Goal: Book appointment/travel/reservation

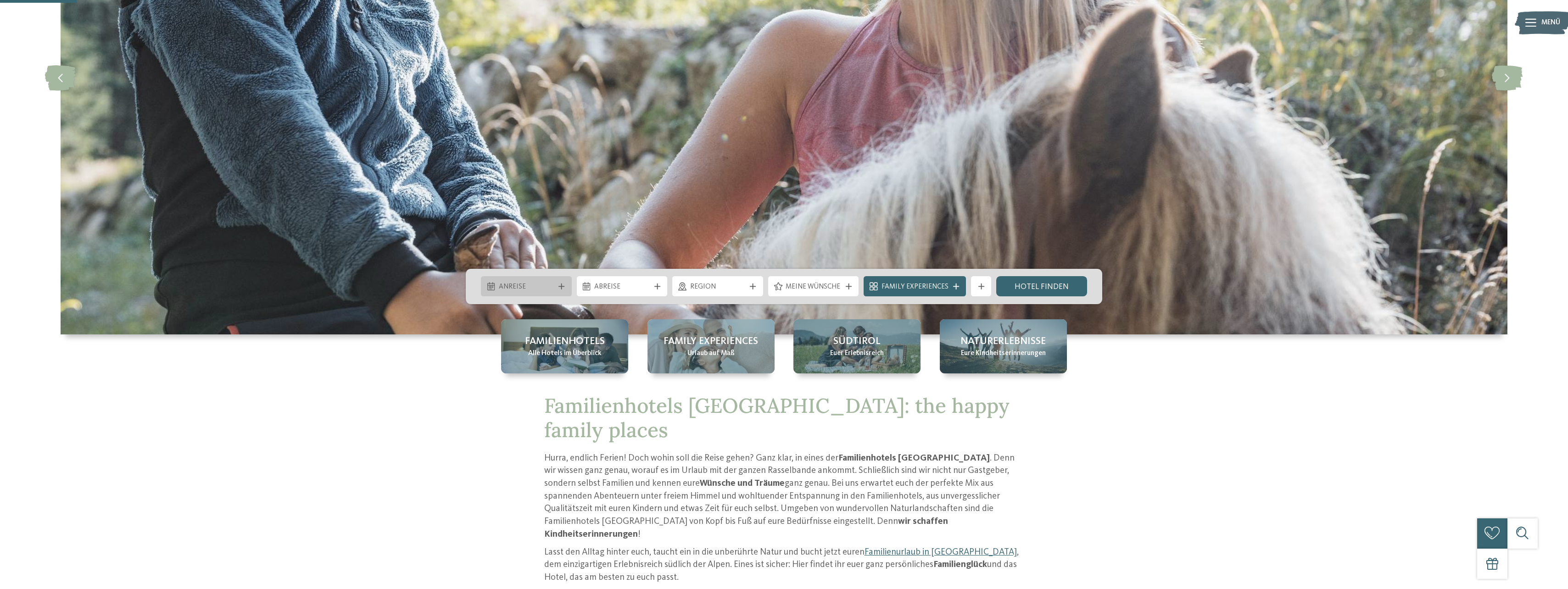
click at [532, 285] on span "Anreise" at bounding box center [526, 287] width 55 height 10
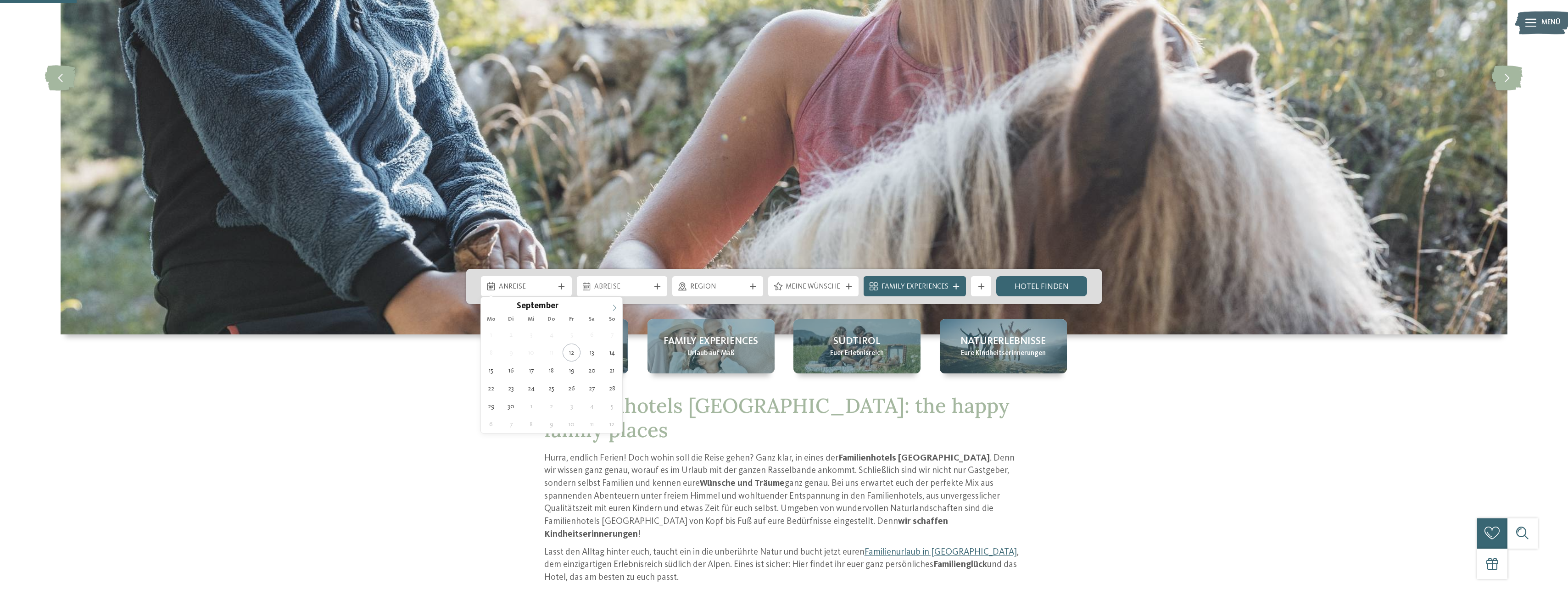
click at [611, 304] on span at bounding box center [614, 305] width 16 height 16
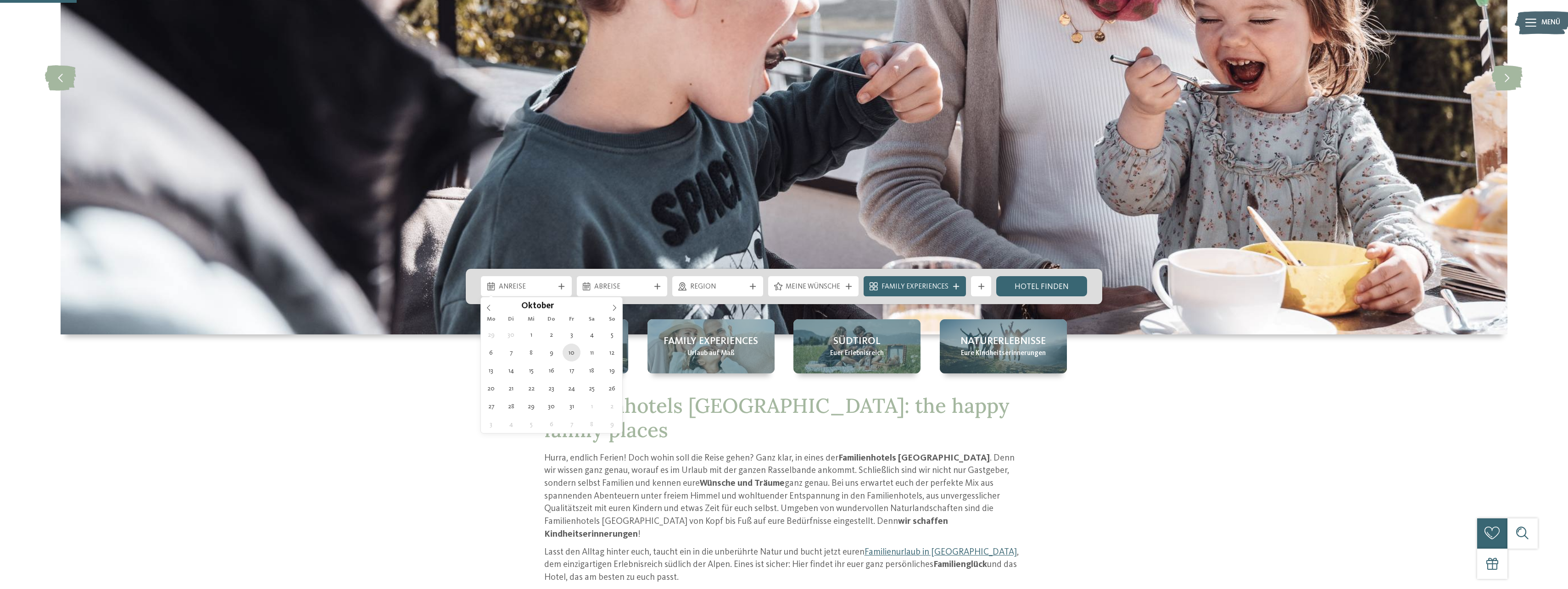
type div "10.10.2025"
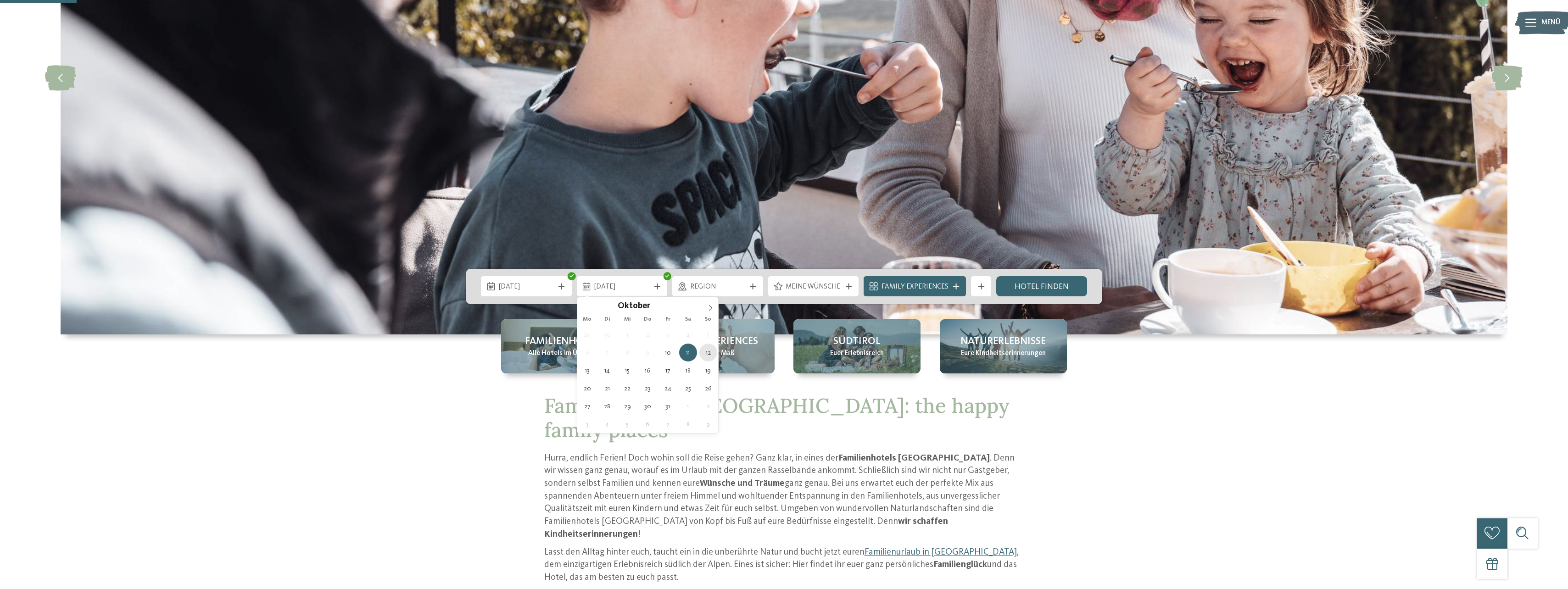
type div "12.10.2025"
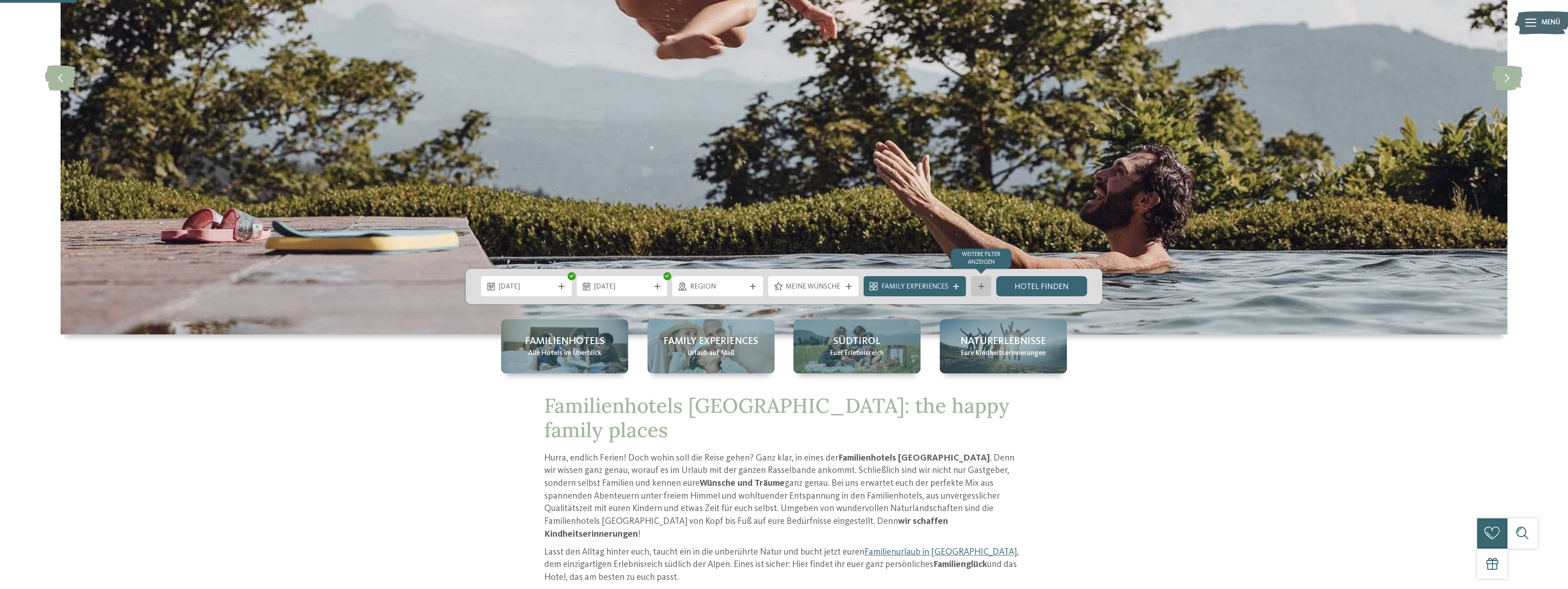
click at [982, 284] on icon at bounding box center [981, 287] width 6 height 6
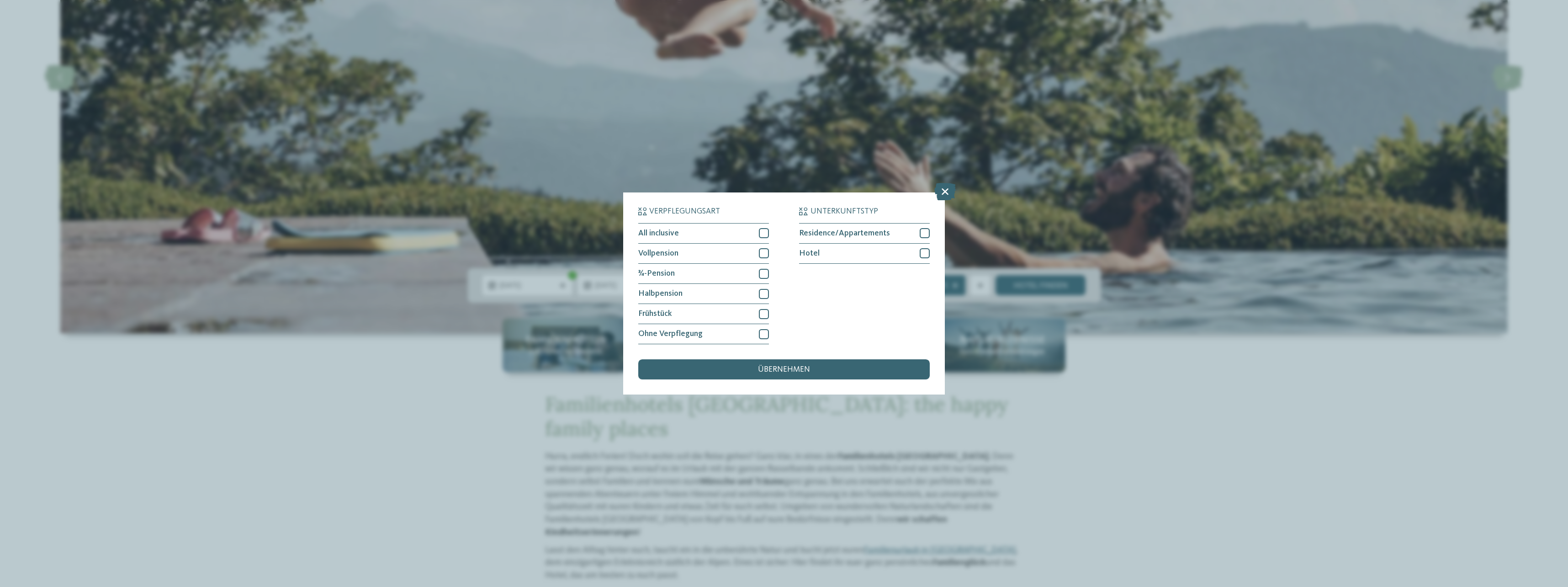
click at [942, 193] on icon at bounding box center [945, 192] width 21 height 18
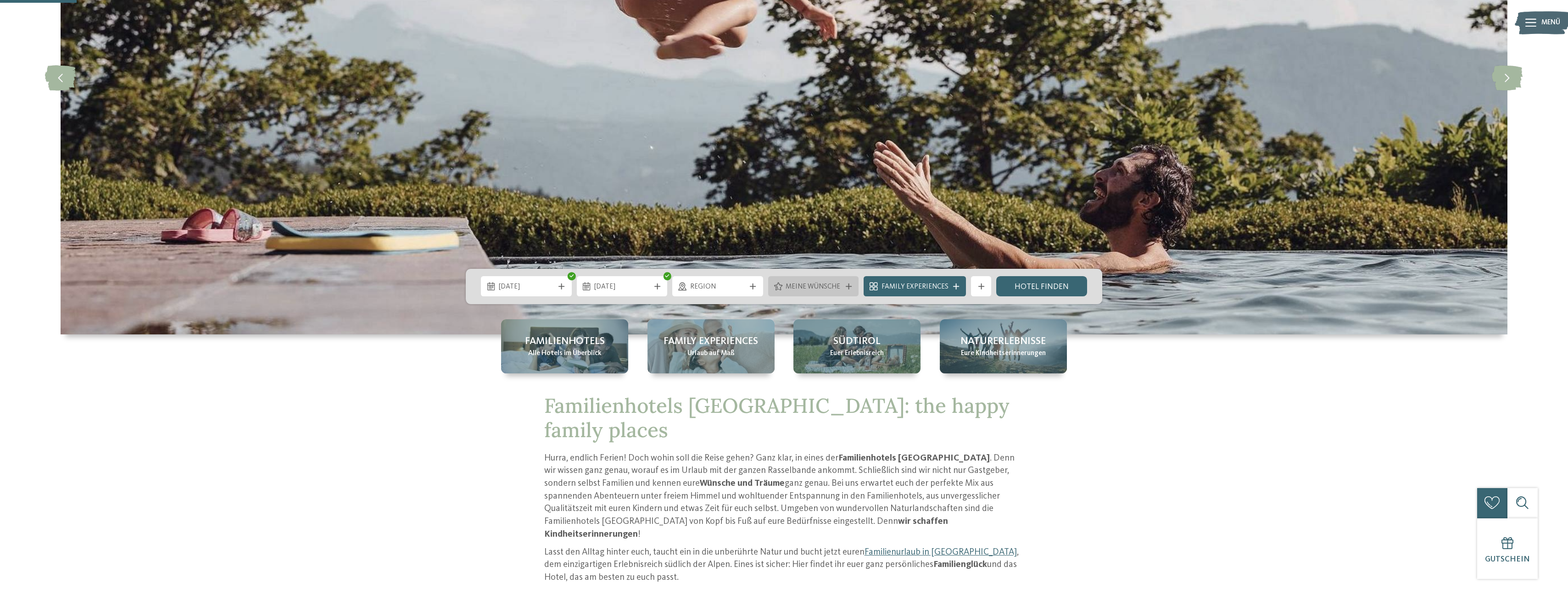
click at [851, 288] on icon at bounding box center [849, 287] width 6 height 6
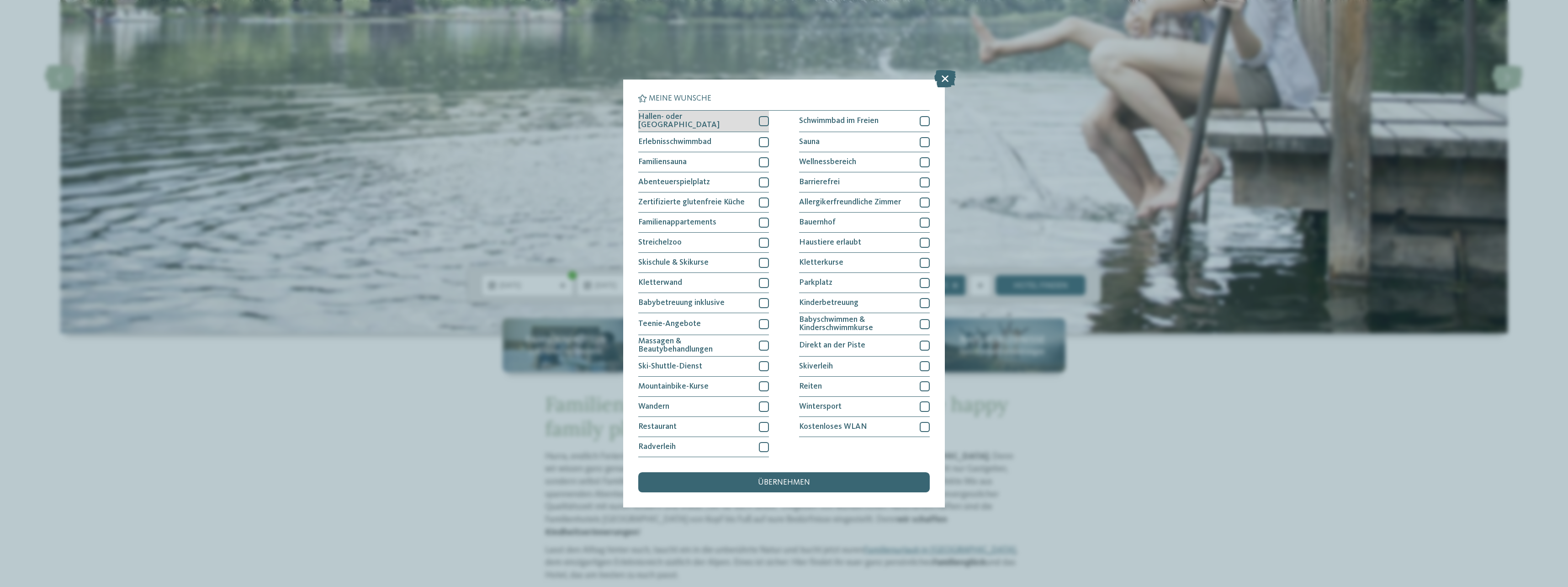
click at [763, 120] on div at bounding box center [764, 121] width 10 height 10
click at [763, 142] on div at bounding box center [764, 142] width 10 height 10
click at [761, 181] on div at bounding box center [764, 183] width 10 height 10
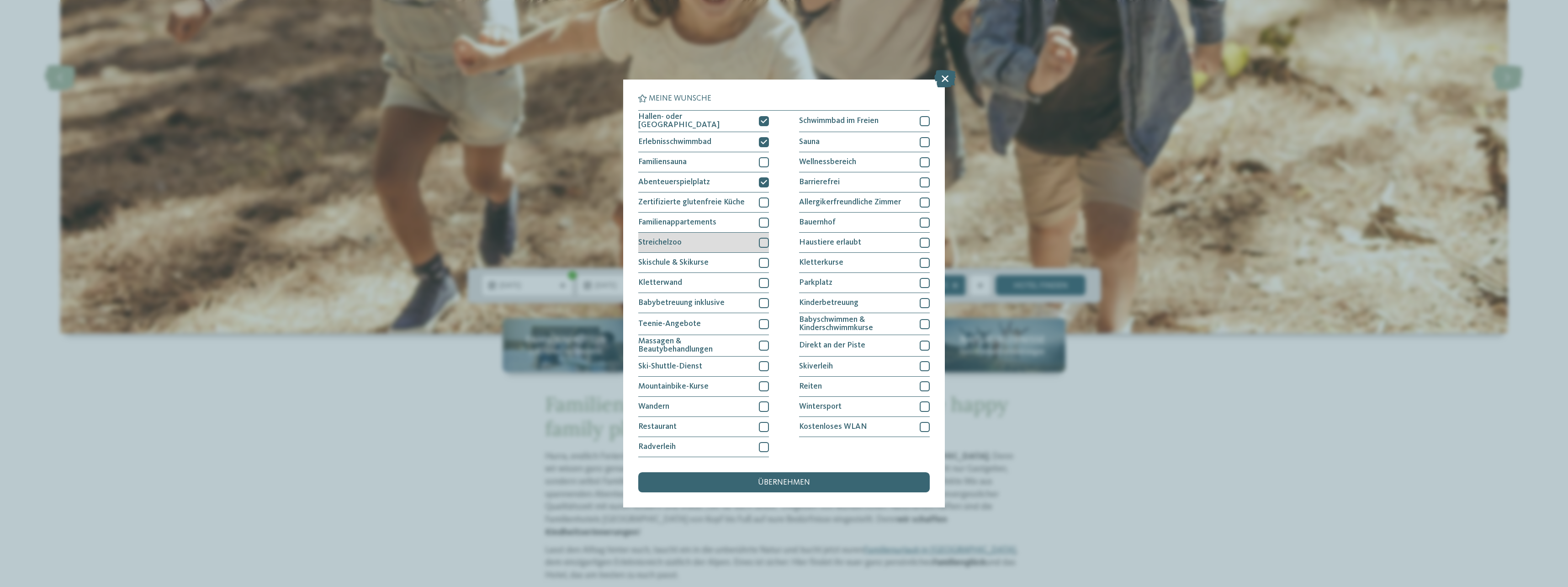
click at [763, 241] on div at bounding box center [764, 243] width 10 height 10
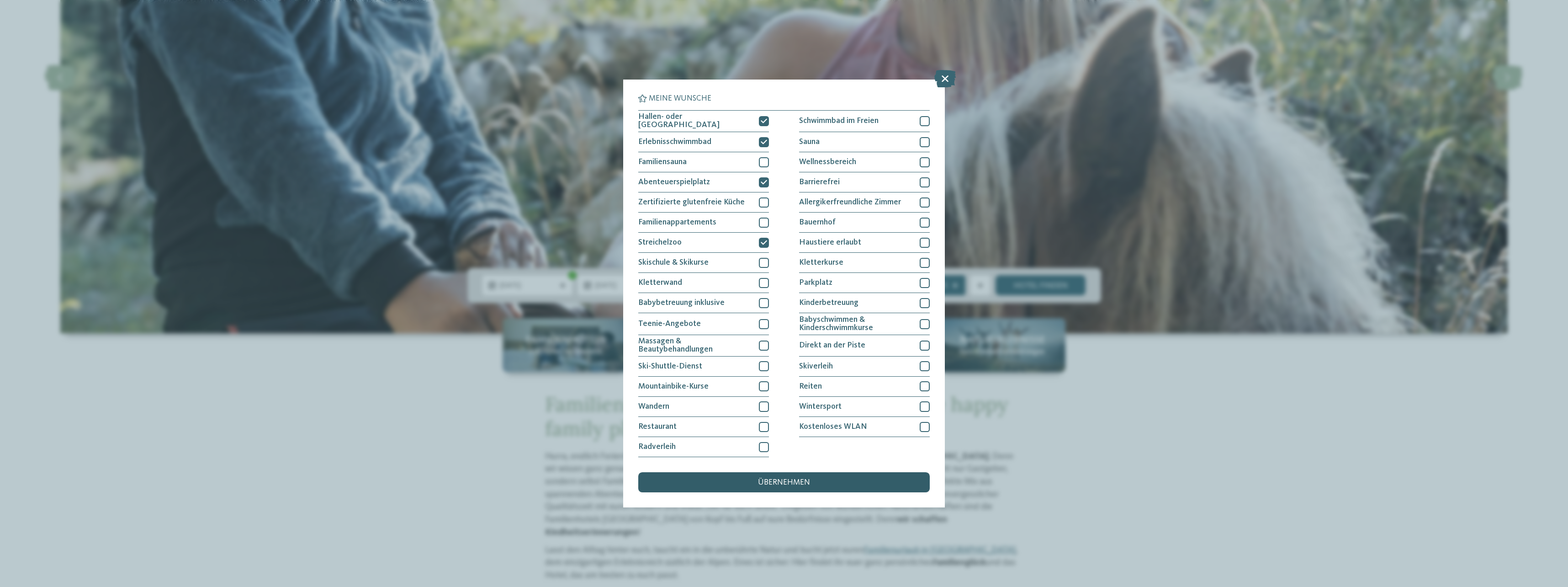
click at [787, 479] on span "übernehmen" at bounding box center [783, 483] width 52 height 8
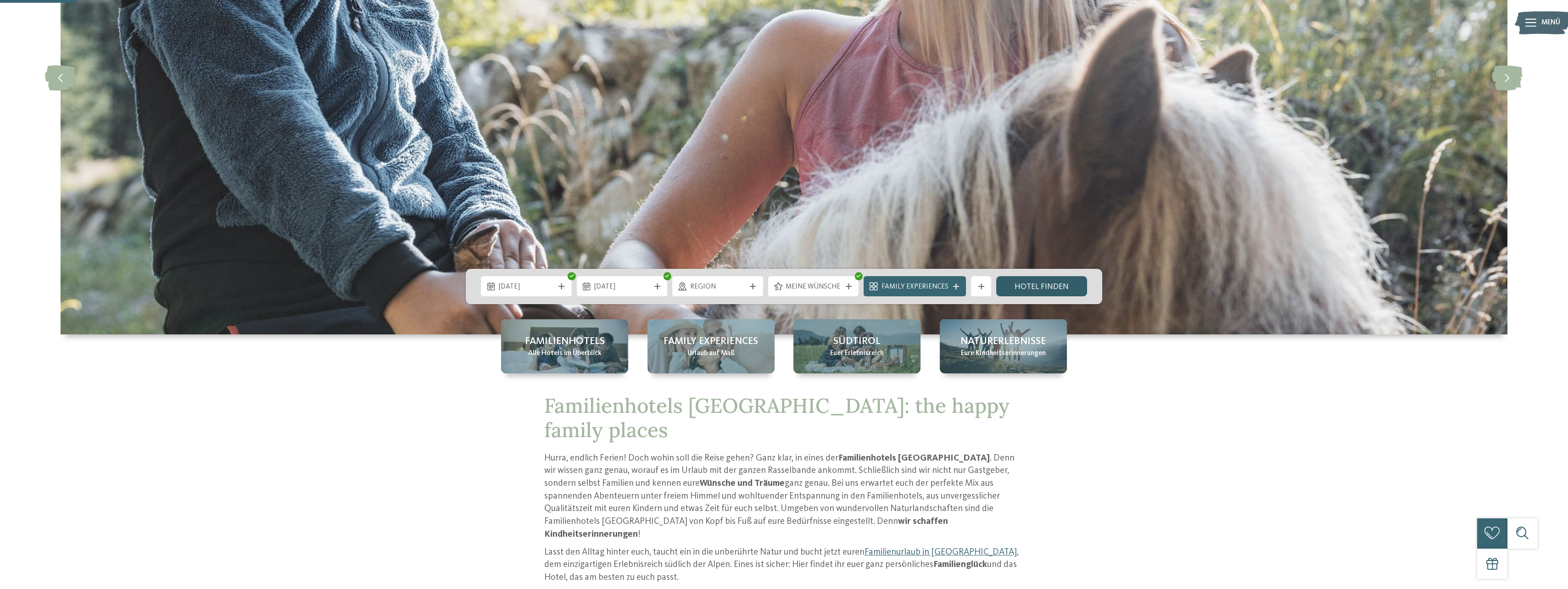
click at [1040, 282] on link "Hotel finden" at bounding box center [1042, 286] width 91 height 20
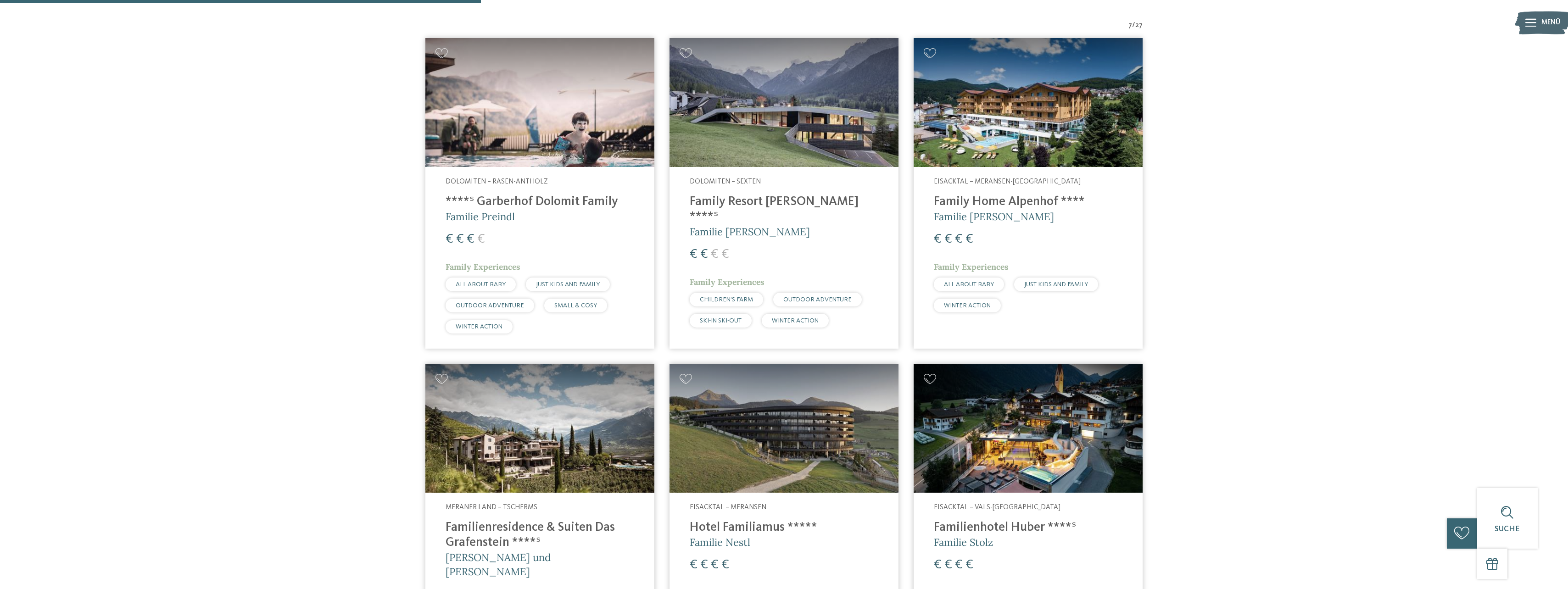
scroll to position [353, 0]
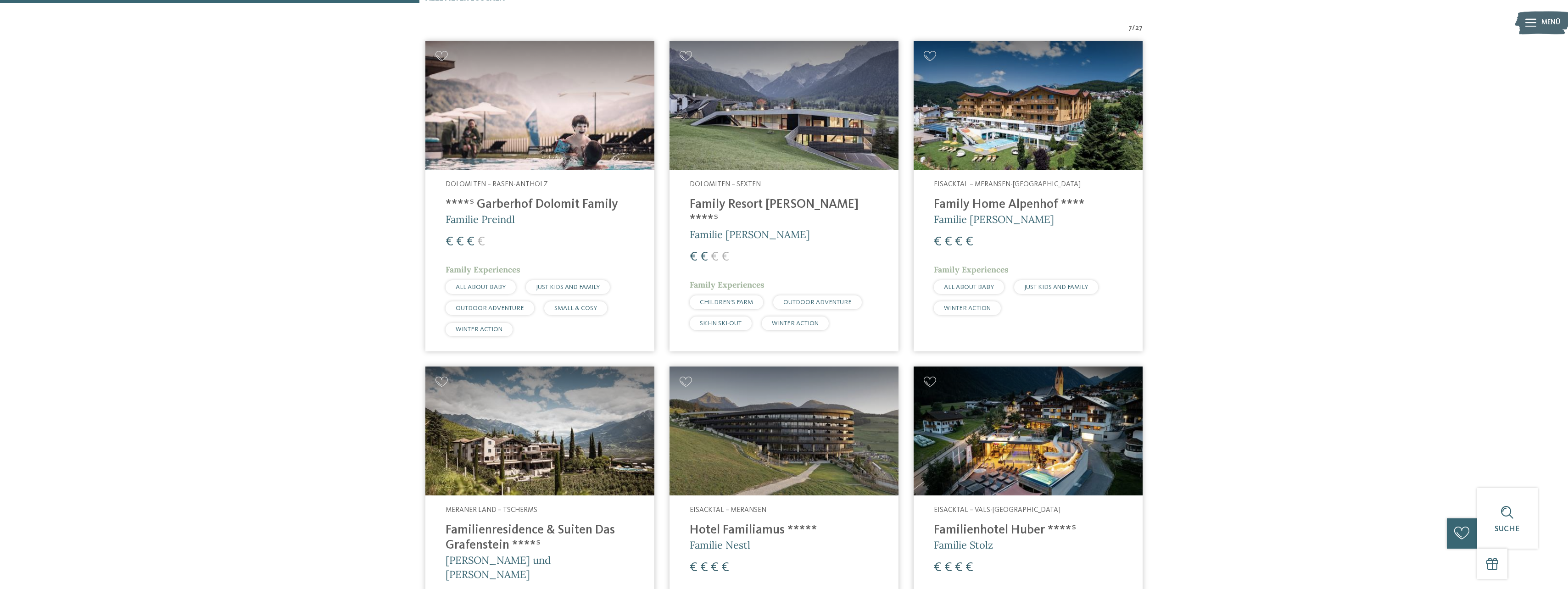
click at [504, 190] on div "Dolomiten – Rasen-Antholz ****ˢ Garberhof Dolomit Family Familie Preindl € € € …" at bounding box center [540, 261] width 229 height 182
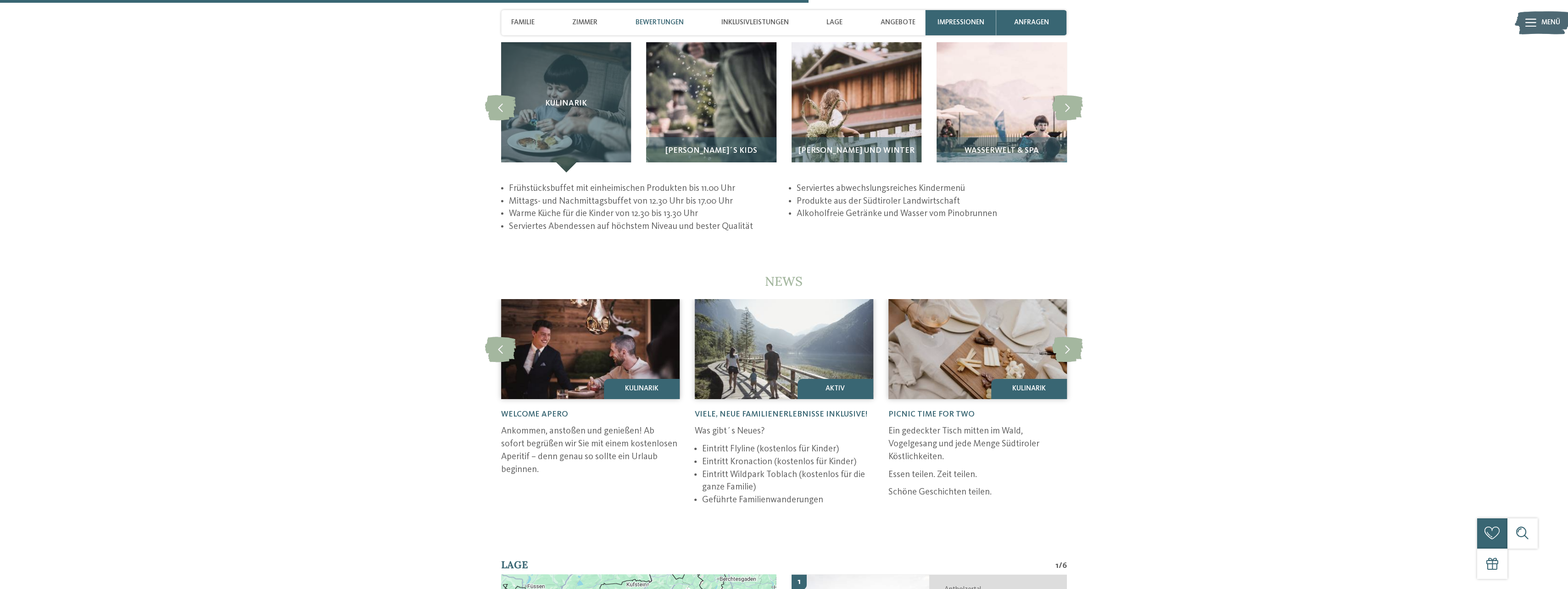
scroll to position [2064, 0]
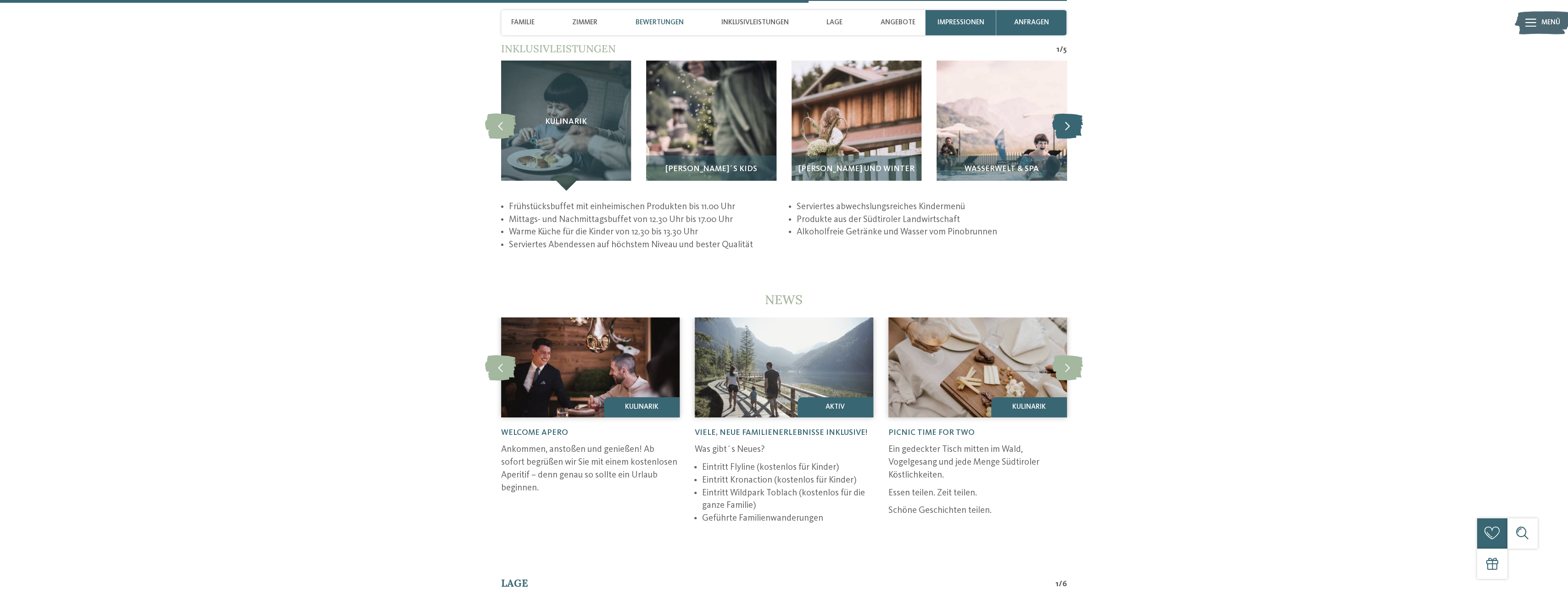
click at [1067, 119] on icon at bounding box center [1067, 126] width 31 height 25
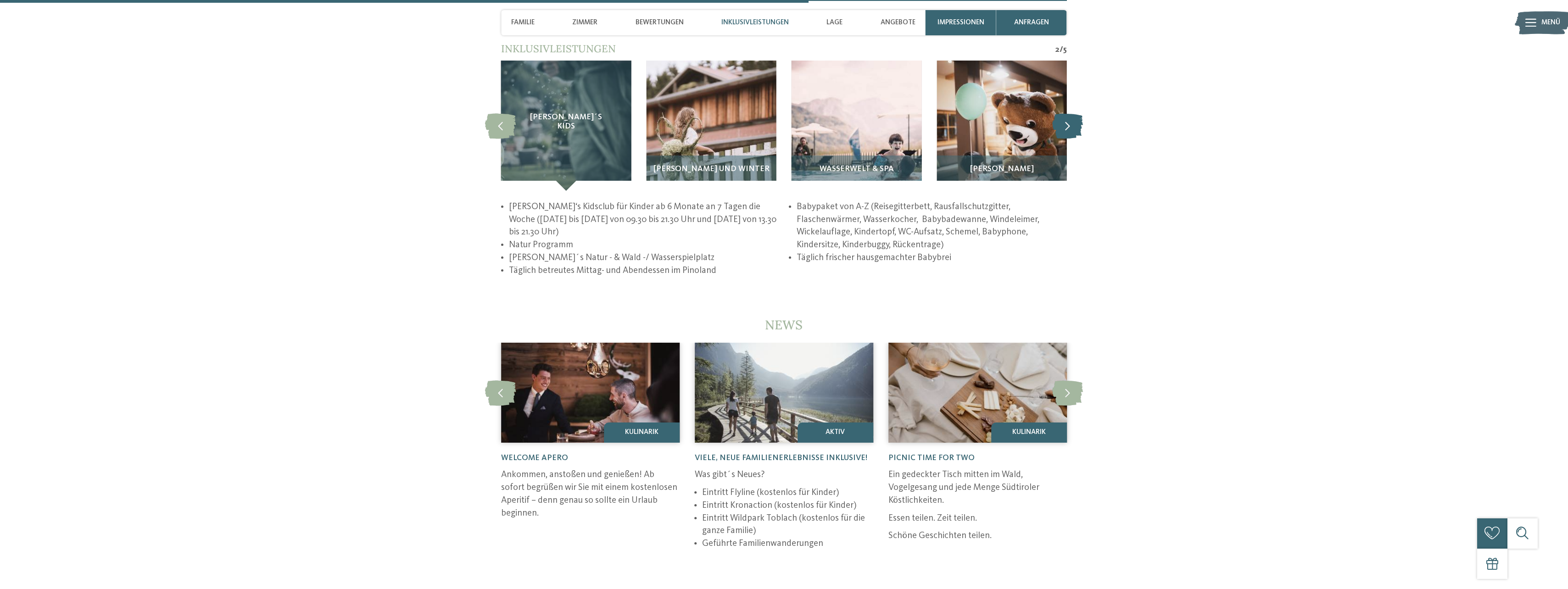
click at [1067, 119] on icon at bounding box center [1067, 126] width 31 height 25
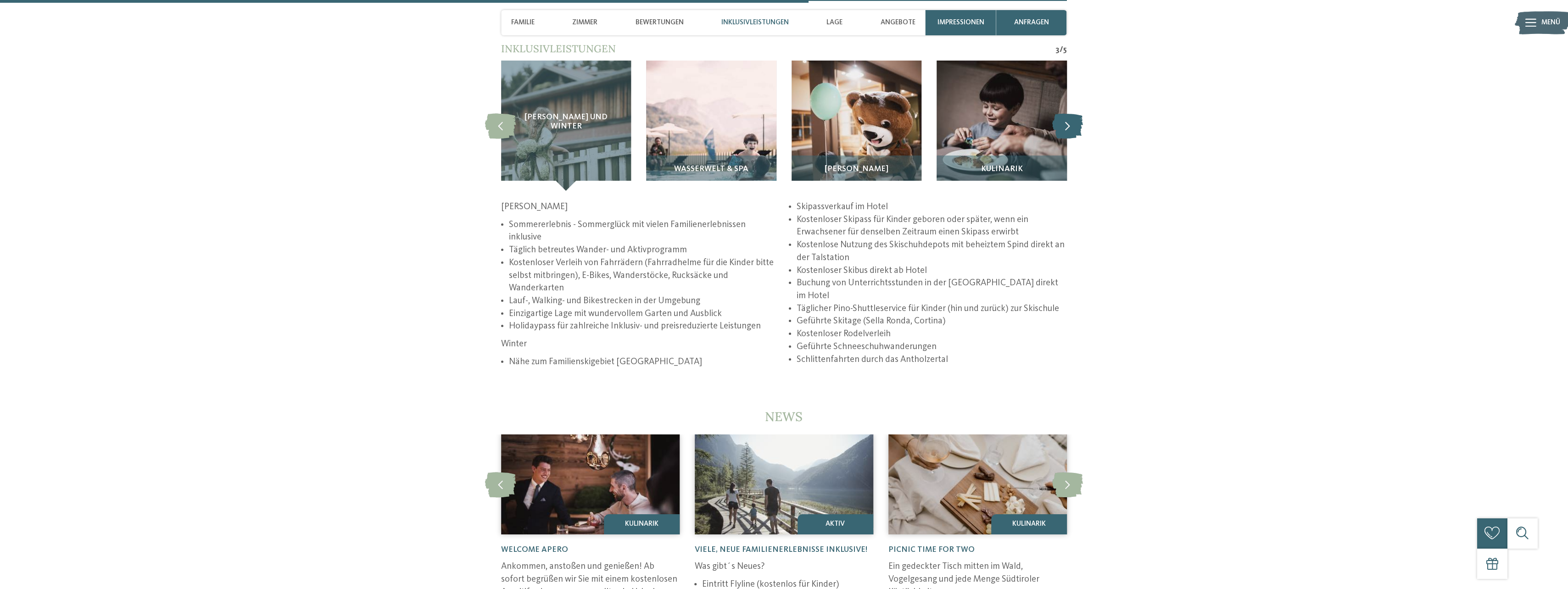
click at [1067, 119] on icon at bounding box center [1067, 126] width 31 height 25
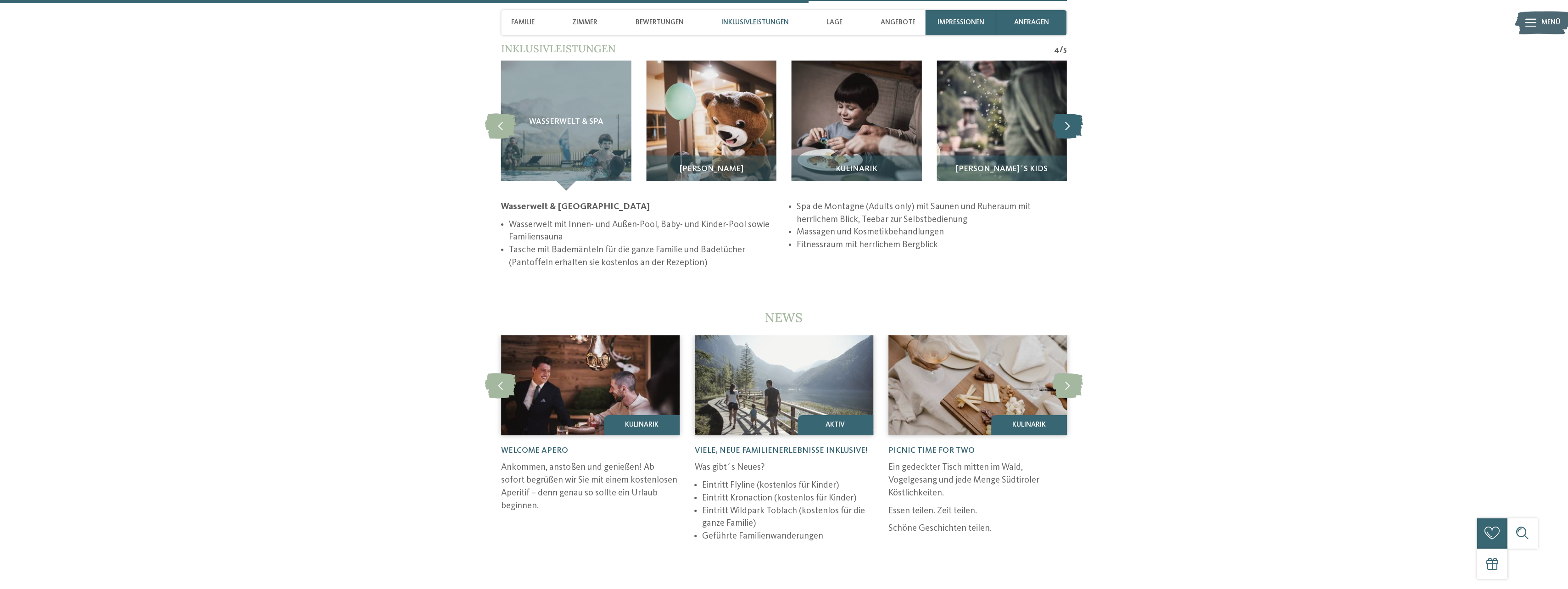
click at [1067, 119] on icon at bounding box center [1067, 126] width 31 height 25
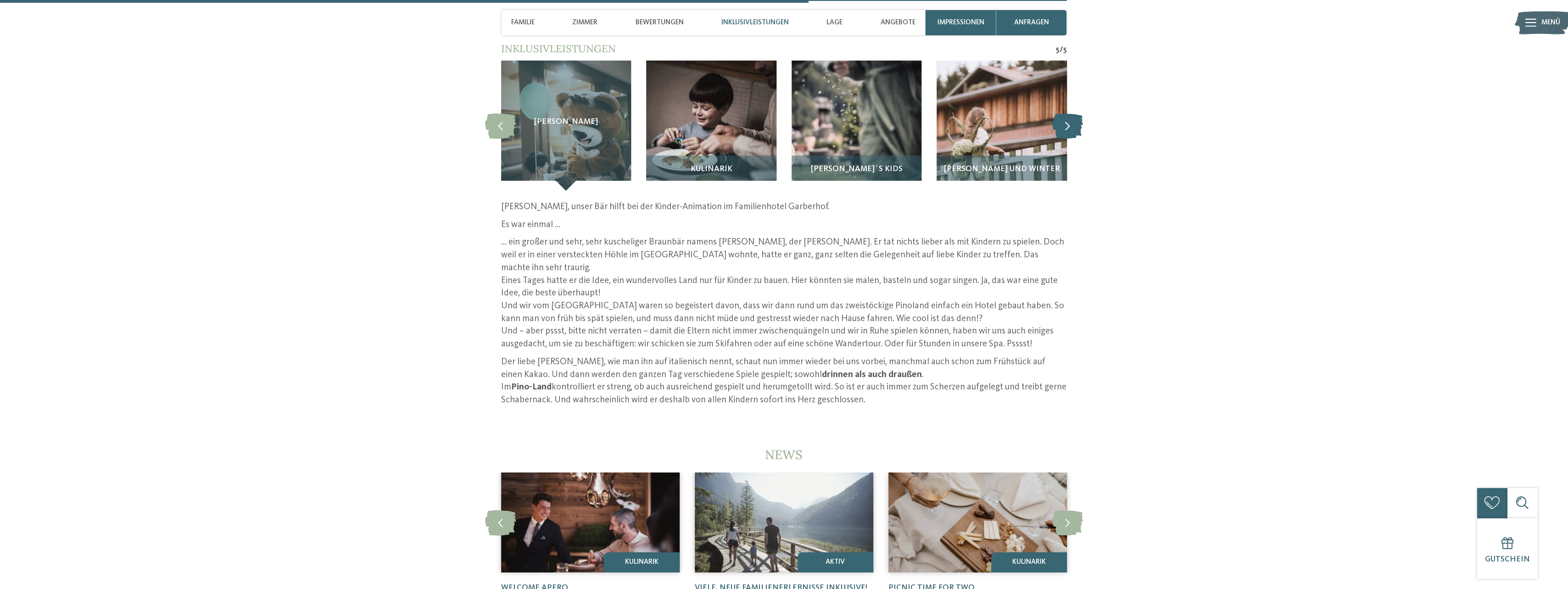
click at [1067, 119] on icon at bounding box center [1067, 126] width 31 height 25
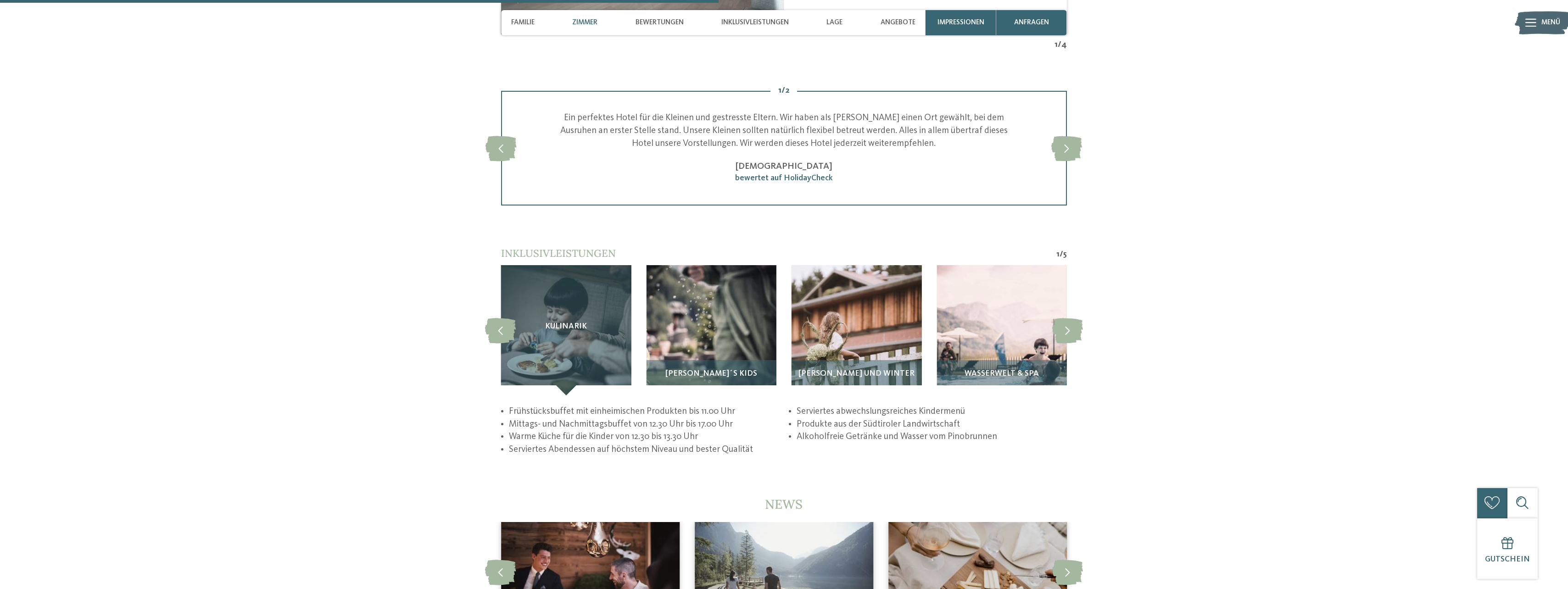
scroll to position [1835, 0]
